Goal: Task Accomplishment & Management: Complete application form

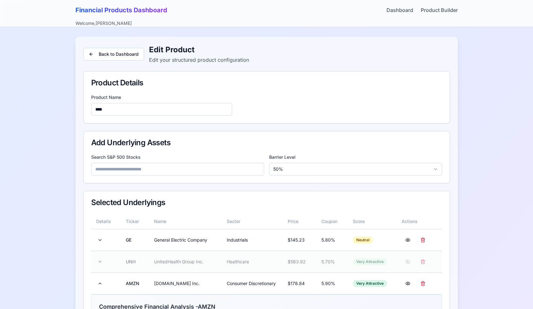
scroll to position [221, 0]
click at [410, 8] on link "Dashboard" at bounding box center [400, 10] width 27 height 8
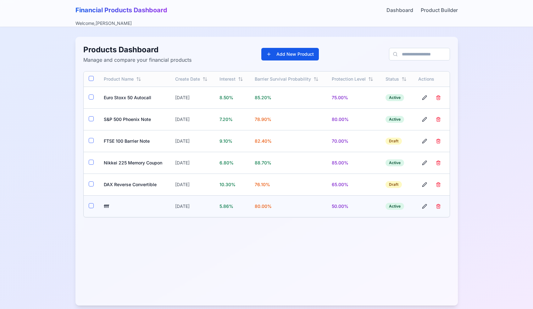
click at [90, 206] on button "button" at bounding box center [91, 205] width 5 height 5
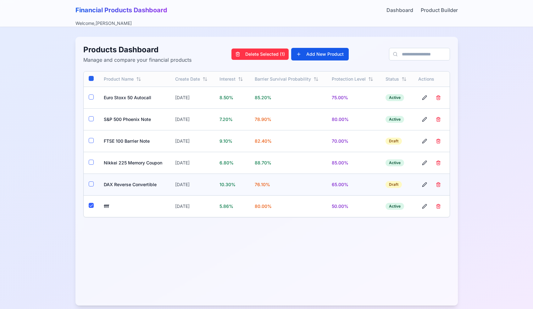
click at [90, 190] on td at bounding box center [91, 184] width 15 height 22
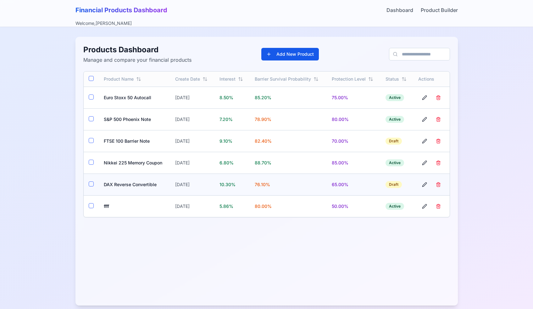
click at [90, 182] on button "button" at bounding box center [91, 183] width 5 height 5
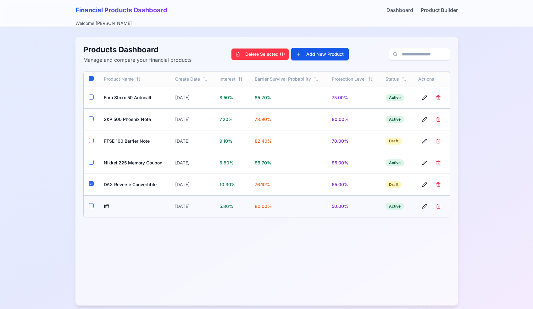
click at [92, 207] on button "button" at bounding box center [91, 205] width 5 height 5
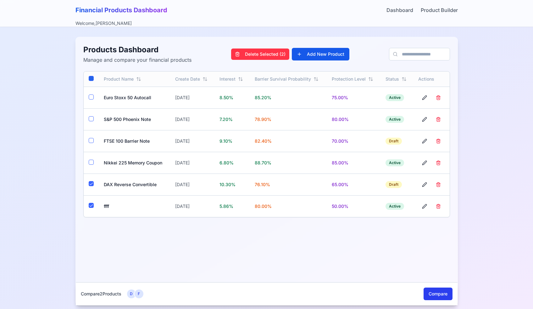
click at [433, 293] on button "Compare" at bounding box center [438, 293] width 29 height 13
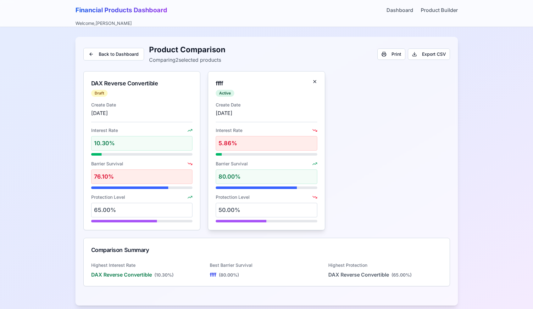
scroll to position [7, 0]
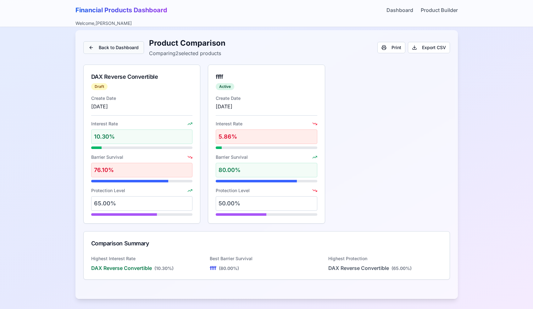
click at [118, 47] on button "Back to Dashboard" at bounding box center [113, 47] width 61 height 13
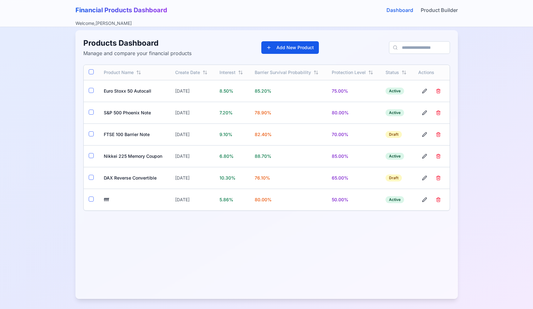
click at [397, 12] on link "Dashboard" at bounding box center [400, 10] width 27 height 8
click at [439, 10] on link "Product Builder" at bounding box center [439, 10] width 37 height 8
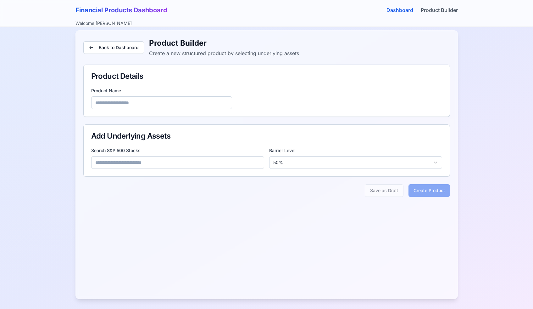
click at [406, 12] on link "Dashboard" at bounding box center [400, 10] width 27 height 8
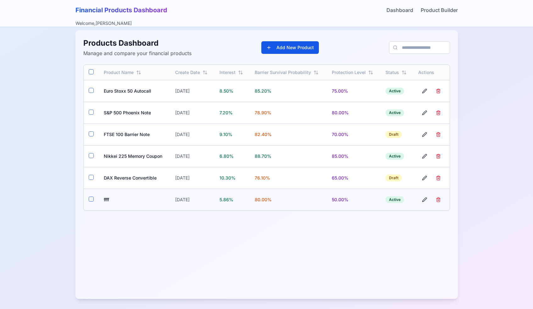
click at [102, 198] on td "ffff" at bounding box center [135, 199] width 72 height 22
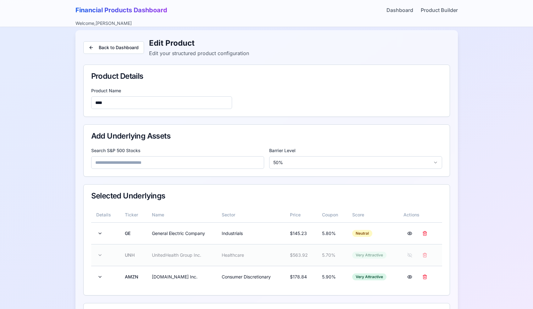
scroll to position [94, 0]
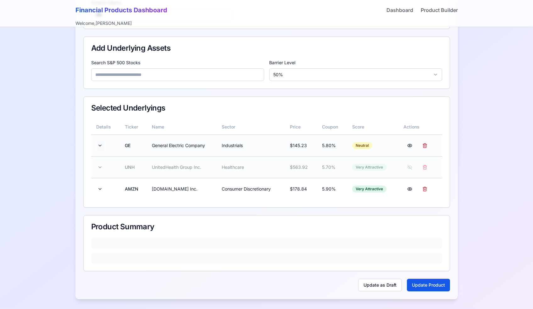
click at [99, 146] on button at bounding box center [100, 145] width 8 height 11
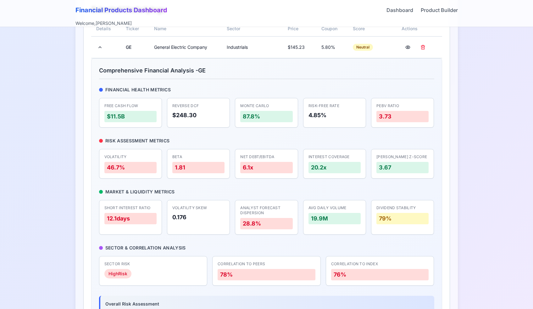
scroll to position [183, 0]
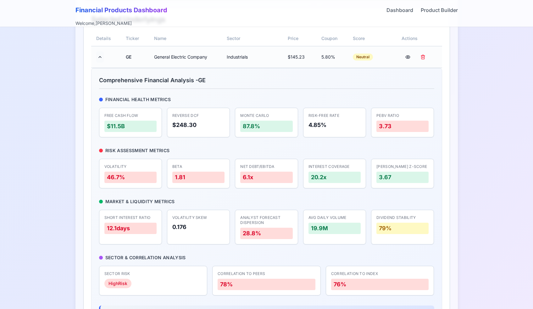
click at [100, 61] on button at bounding box center [100, 56] width 8 height 11
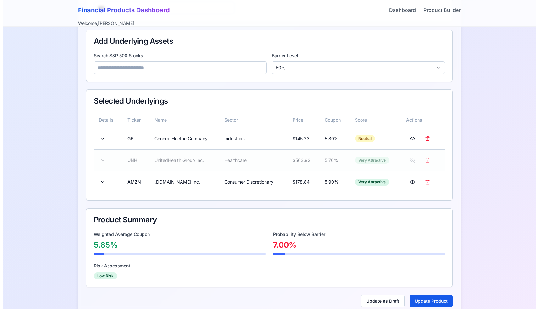
scroll to position [97, 0]
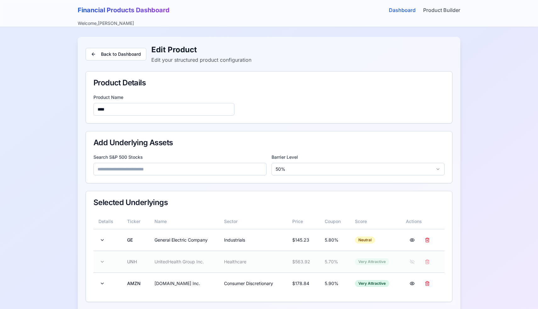
click at [392, 8] on link "Dashboard" at bounding box center [402, 10] width 27 height 8
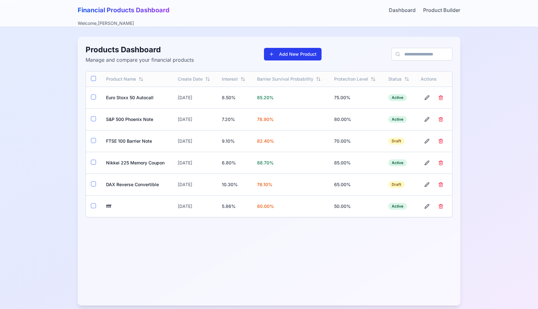
click at [294, 52] on button "Add New Product" at bounding box center [293, 54] width 58 height 13
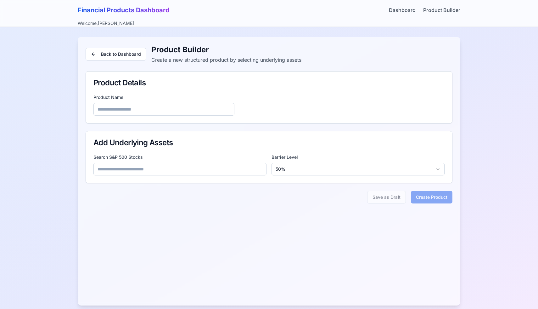
click at [133, 112] on input at bounding box center [163, 109] width 141 height 13
type input "***"
click at [120, 172] on input at bounding box center [179, 169] width 173 height 13
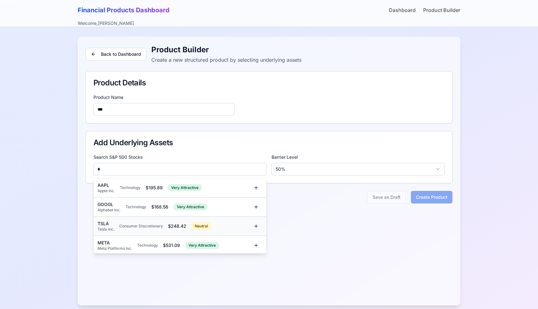
type input "*"
click at [119, 227] on div "Consumer Discretionary" at bounding box center [141, 225] width 44 height 5
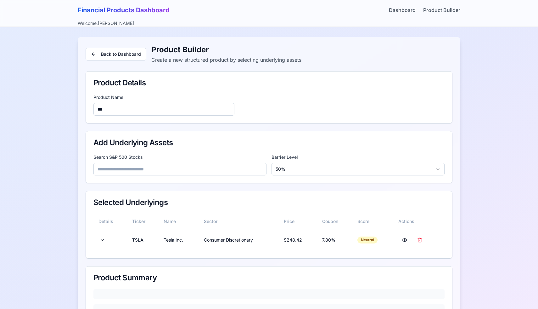
click at [125, 167] on input at bounding box center [179, 169] width 173 height 13
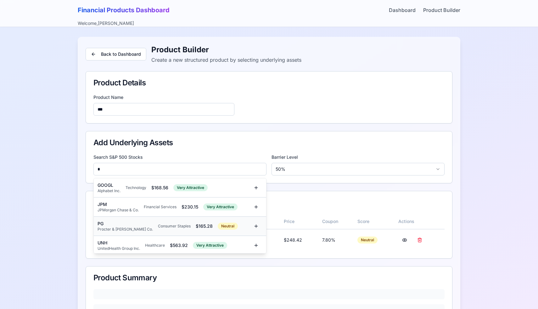
type input "*"
click at [123, 220] on div "PG" at bounding box center [125, 223] width 55 height 6
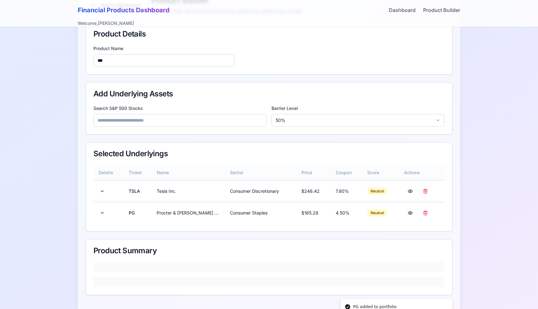
scroll to position [49, 0]
click at [104, 191] on button at bounding box center [102, 190] width 8 height 11
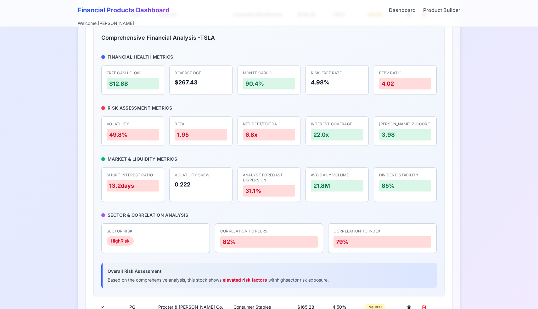
scroll to position [229, 0]
